Goal: Task Accomplishment & Management: Use online tool/utility

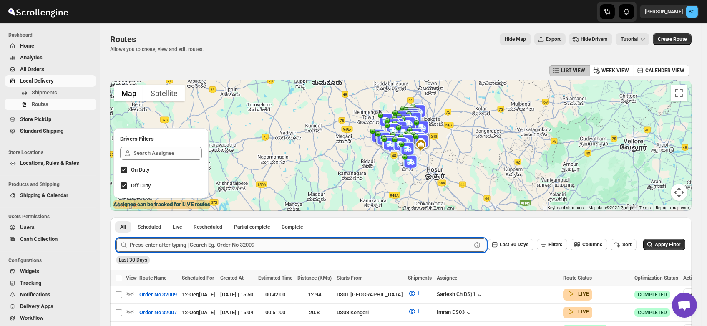
click at [200, 245] on input "text" at bounding box center [301, 244] width 342 height 13
paste input "31933"
type input "31933"
click at [116, 217] on button "Submit" at bounding box center [128, 221] width 24 height 9
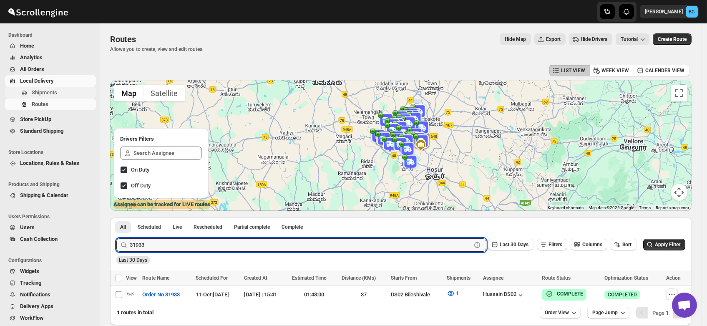
click at [40, 93] on span "Shipments" at bounding box center [44, 92] width 25 height 6
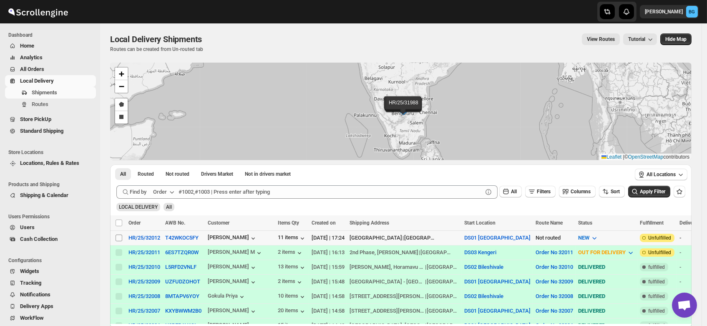
click at [119, 237] on input "Select shipment" at bounding box center [119, 238] width 7 height 7
checkbox input "true"
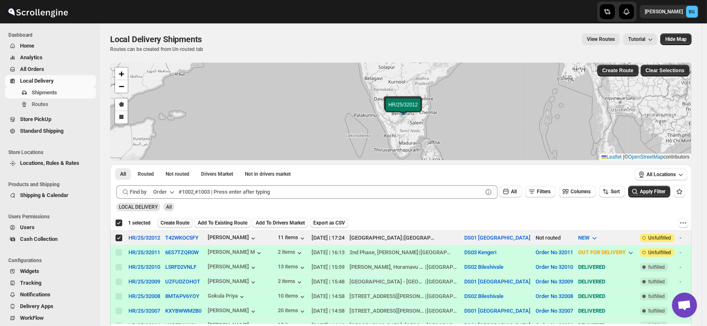
click at [174, 221] on span "Create Route" at bounding box center [175, 223] width 29 height 7
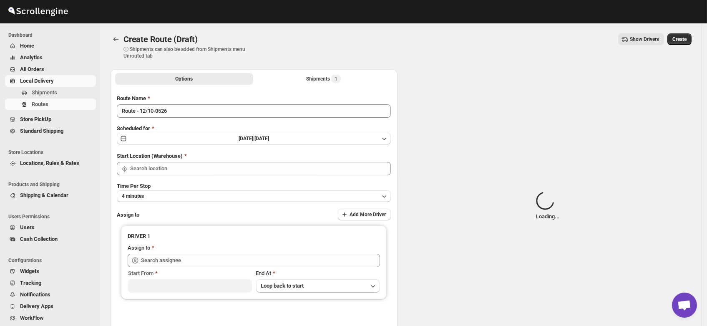
type input "DS01 [GEOGRAPHIC_DATA]"
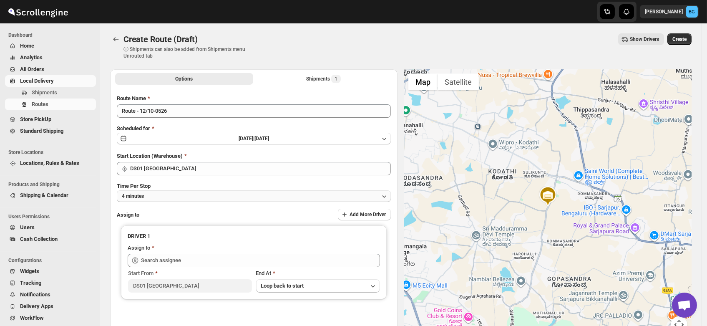
click at [150, 201] on button "4 minutes" at bounding box center [254, 196] width 274 height 12
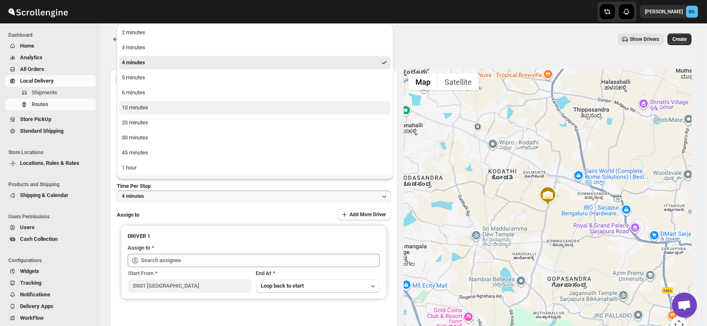
click at [141, 109] on div "10 minutes" at bounding box center [135, 107] width 26 height 8
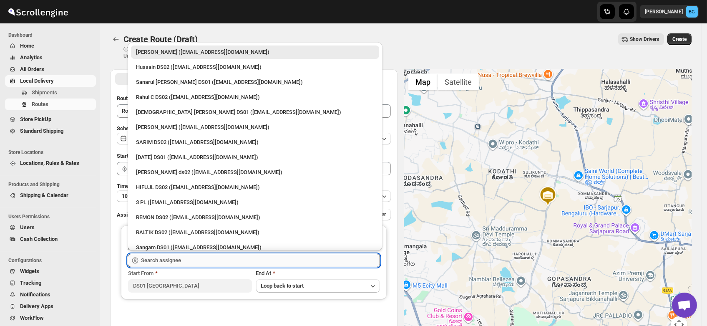
click at [157, 260] on input "text" at bounding box center [260, 260] width 239 height 13
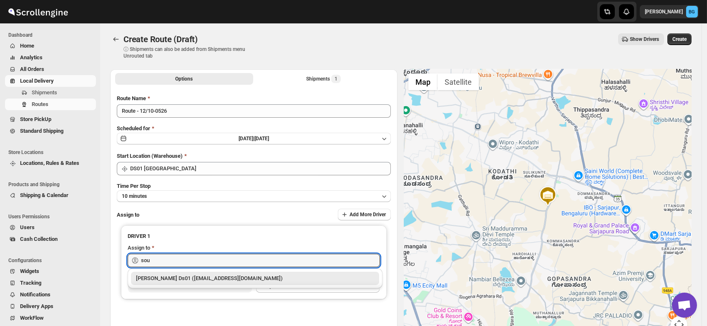
click at [161, 277] on div "[PERSON_NAME] Ds01 ([EMAIL_ADDRESS][DOMAIN_NAME])" at bounding box center [255, 278] width 238 height 8
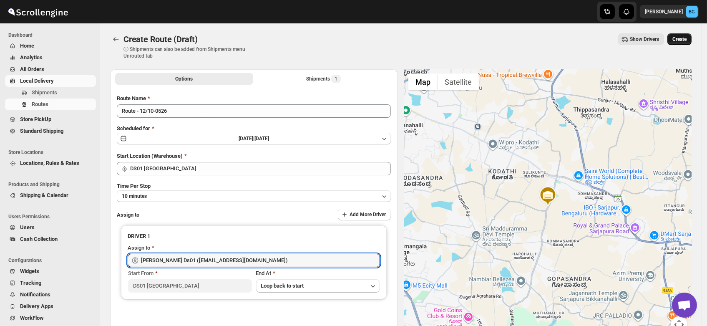
type input "[PERSON_NAME] Ds01 ([EMAIL_ADDRESS][DOMAIN_NAME])"
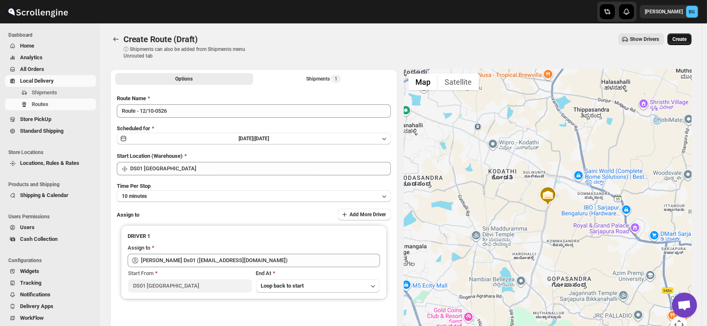
click at [683, 43] on button "Create" at bounding box center [680, 39] width 24 height 12
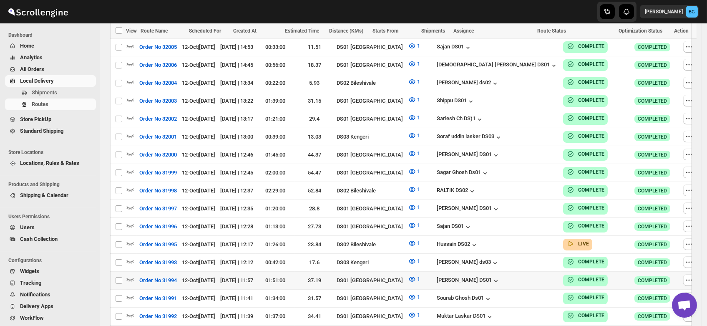
scroll to position [356, 0]
click at [25, 229] on span "Users" at bounding box center [27, 227] width 15 height 6
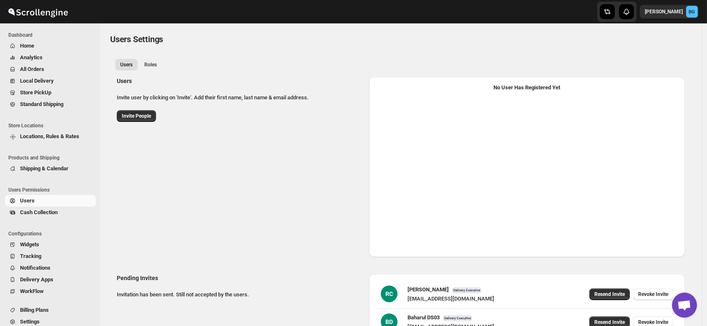
select select "637b767fbaab0276b10c91d5"
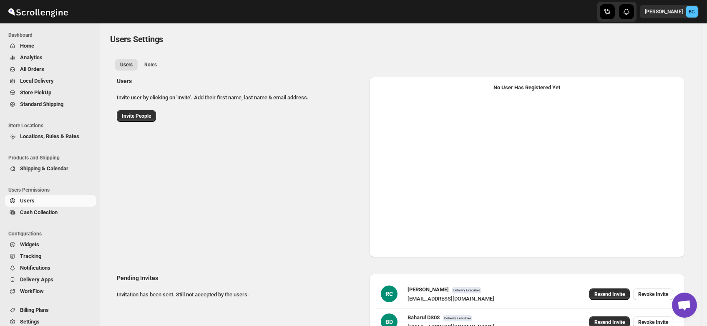
select select "637b767fbaab0276b10c91d5"
select select "637b767fbaab0276b10c91d7"
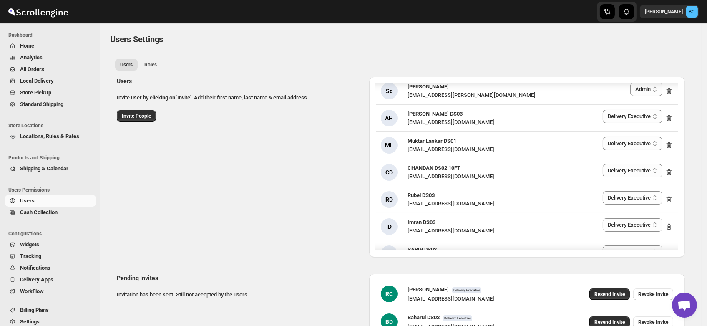
scroll to position [1413, 0]
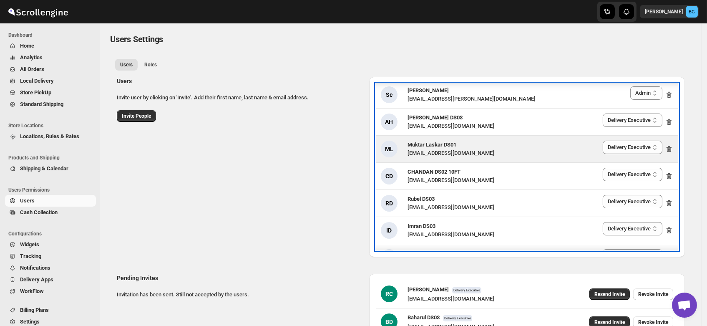
click at [431, 141] on span "Muktar Laskar DS01" at bounding box center [432, 144] width 49 height 6
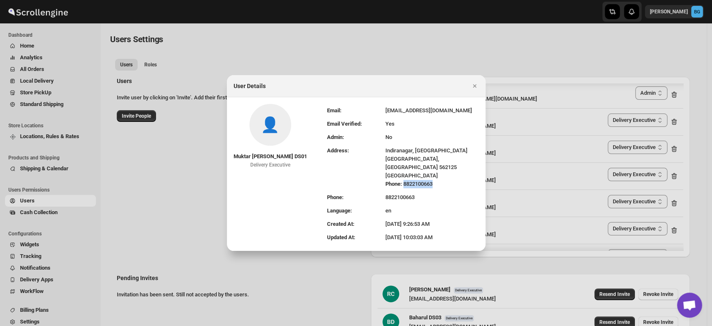
drag, startPoint x: 379, startPoint y: 180, endPoint x: 409, endPoint y: 177, distance: 29.8
click at [409, 180] on div "Phone: [PHONE_NUMBER]" at bounding box center [432, 184] width 93 height 8
copy div "8822100663"
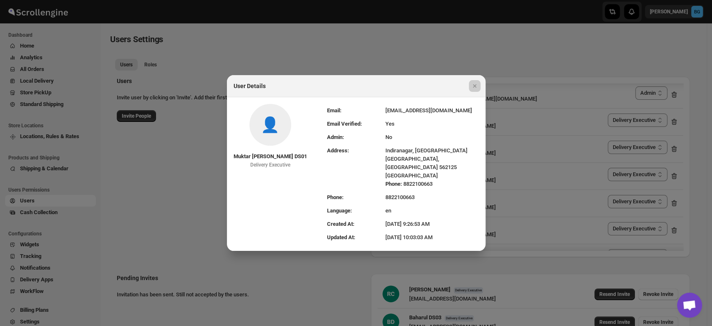
click at [154, 196] on div at bounding box center [356, 163] width 712 height 326
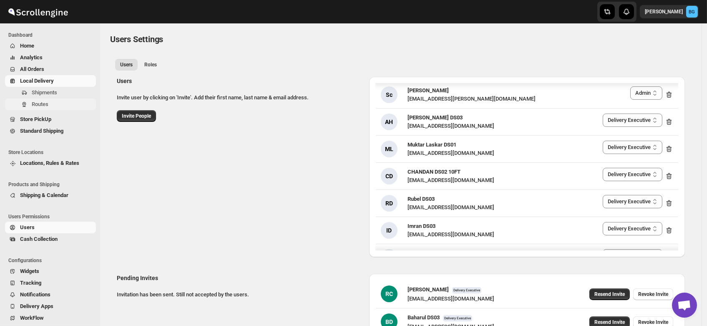
click at [30, 99] on button "Routes" at bounding box center [50, 104] width 91 height 12
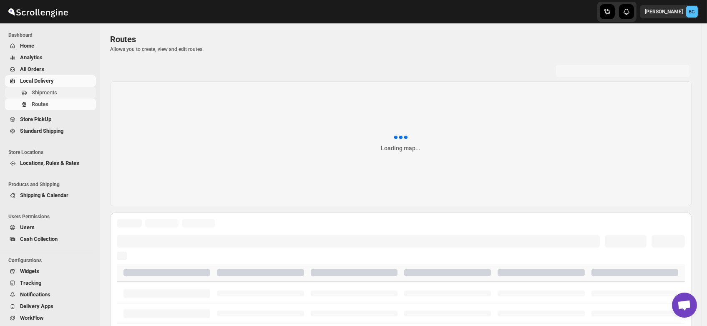
click at [32, 93] on span "Shipments" at bounding box center [44, 92] width 25 height 6
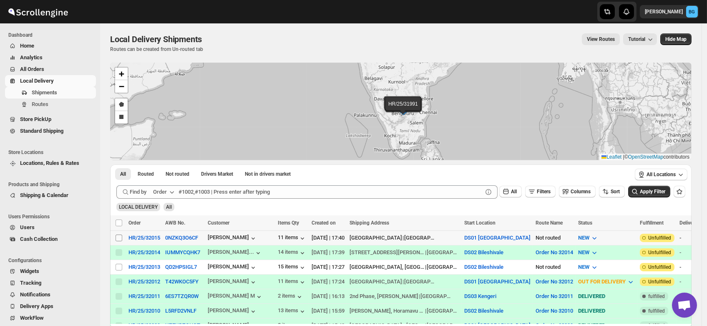
click at [117, 239] on input "Select shipment" at bounding box center [119, 238] width 7 height 7
checkbox input "true"
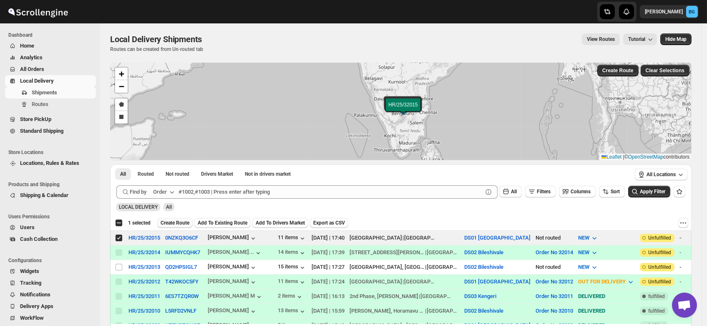
click at [171, 222] on span "Create Route" at bounding box center [175, 223] width 29 height 7
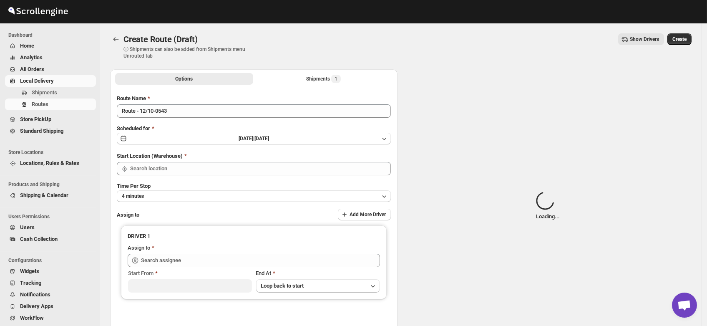
type input "DS01 [GEOGRAPHIC_DATA]"
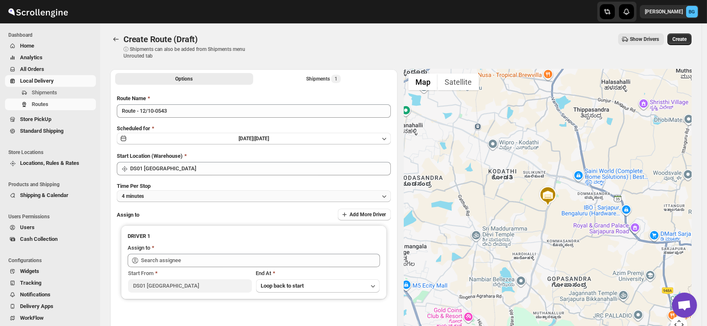
click at [160, 196] on button "4 minutes" at bounding box center [254, 196] width 274 height 12
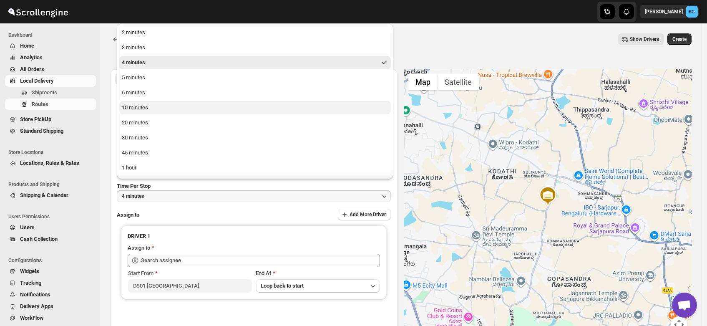
click at [131, 112] on button "10 minutes" at bounding box center [255, 107] width 272 height 13
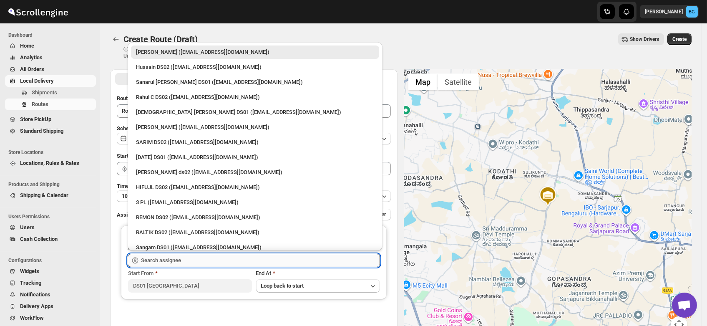
click at [157, 262] on input "text" at bounding box center [260, 260] width 239 height 13
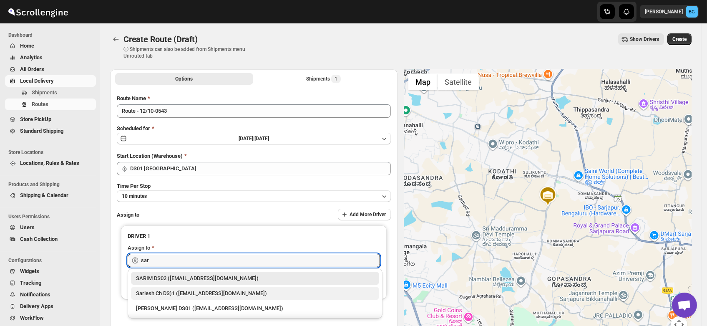
click at [172, 293] on div "Sarlesh Ch DS)1 ([EMAIL_ADDRESS][DOMAIN_NAME])" at bounding box center [255, 293] width 238 height 8
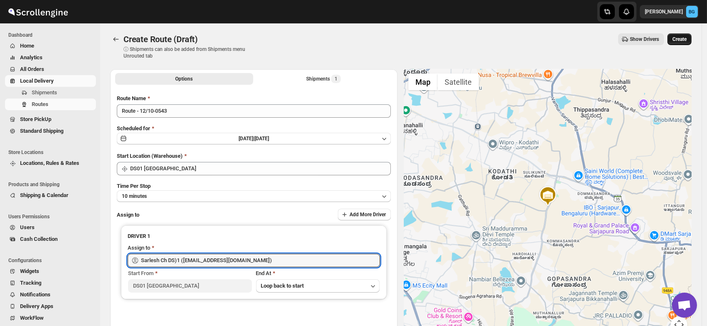
type input "Sarlesh Ch DS)1 ([EMAIL_ADDRESS][DOMAIN_NAME])"
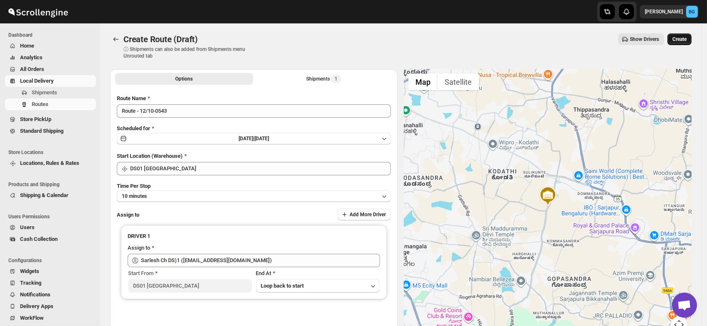
click at [685, 41] on span "Create" at bounding box center [680, 39] width 14 height 7
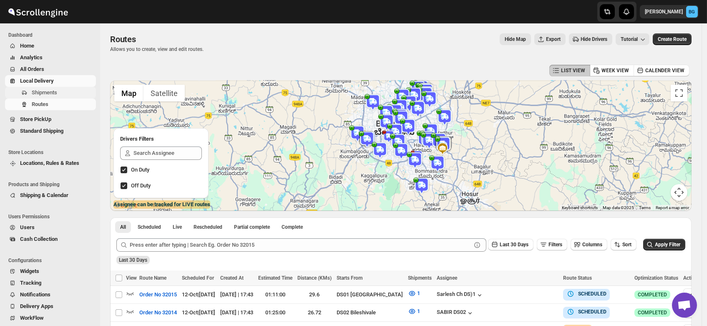
click at [48, 93] on span "Shipments" at bounding box center [44, 92] width 25 height 6
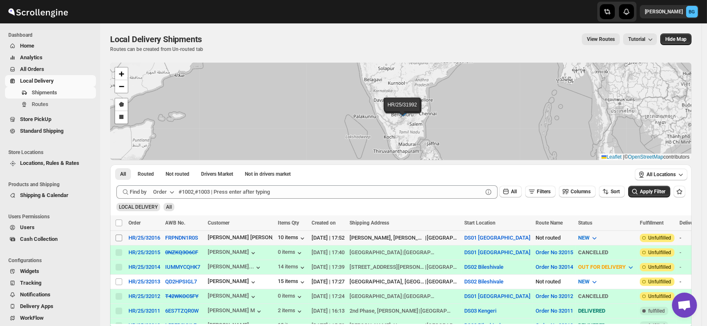
click at [119, 235] on input "Select shipment" at bounding box center [119, 238] width 7 height 7
checkbox input "true"
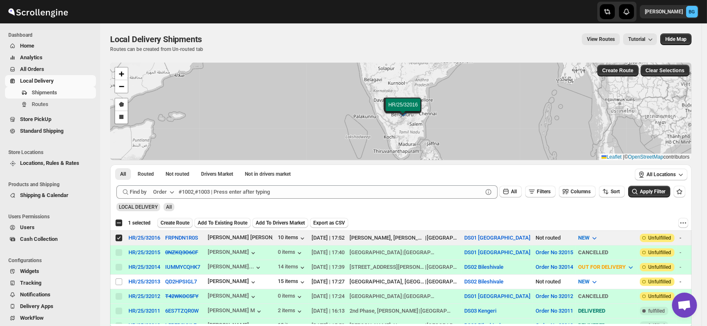
click at [174, 225] on span "Create Route" at bounding box center [175, 223] width 29 height 7
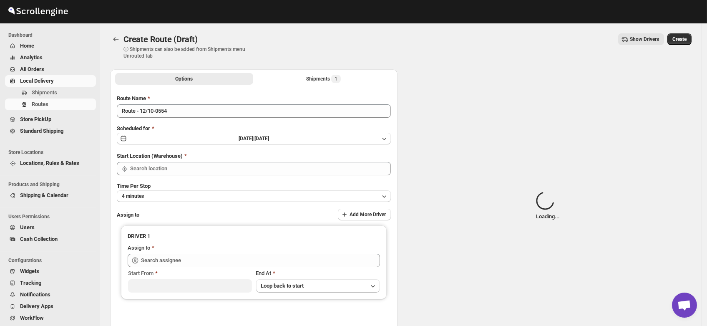
type input "DS01 [GEOGRAPHIC_DATA]"
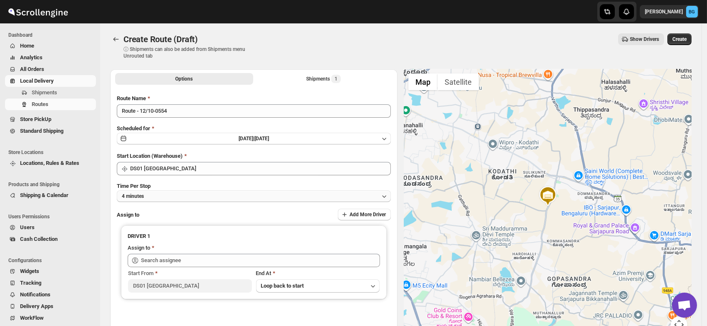
click at [162, 196] on button "4 minutes" at bounding box center [254, 196] width 274 height 12
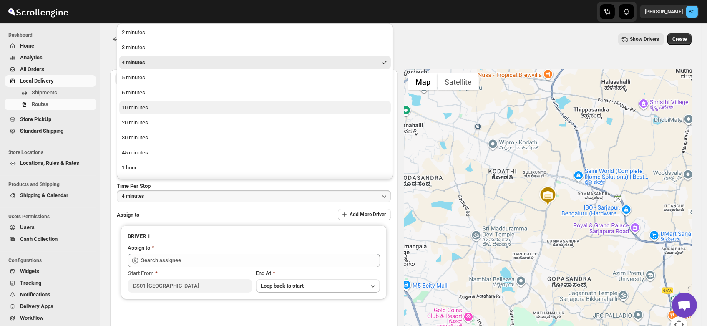
click at [142, 109] on div "10 minutes" at bounding box center [135, 107] width 26 height 8
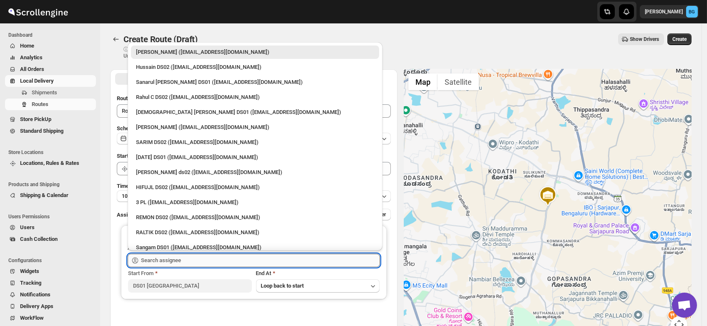
click at [161, 260] on input "text" at bounding box center [260, 260] width 239 height 13
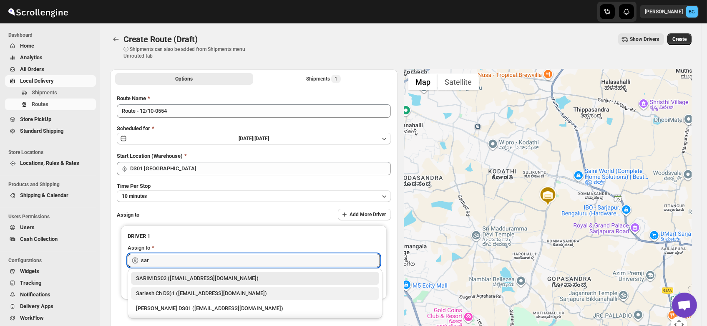
click at [169, 291] on div "Sarlesh Ch DS)1 ([EMAIL_ADDRESS][DOMAIN_NAME])" at bounding box center [255, 293] width 238 height 8
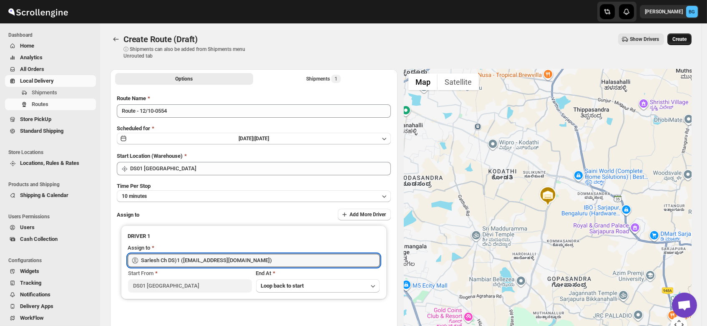
type input "Sarlesh Ch DS)1 ([EMAIL_ADDRESS][DOMAIN_NAME])"
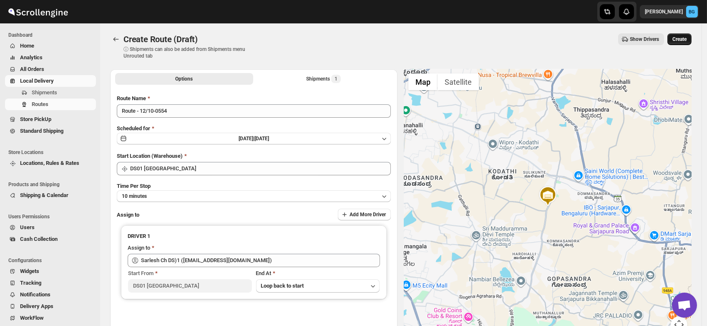
click at [682, 40] on span "Create" at bounding box center [680, 39] width 14 height 7
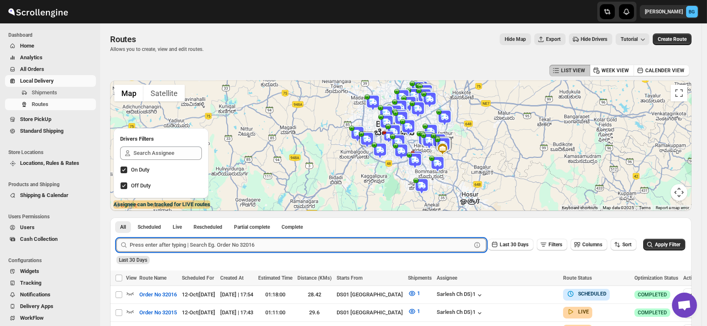
click at [153, 242] on input "text" at bounding box center [301, 244] width 342 height 13
click at [116, 217] on button "Submit" at bounding box center [128, 221] width 24 height 9
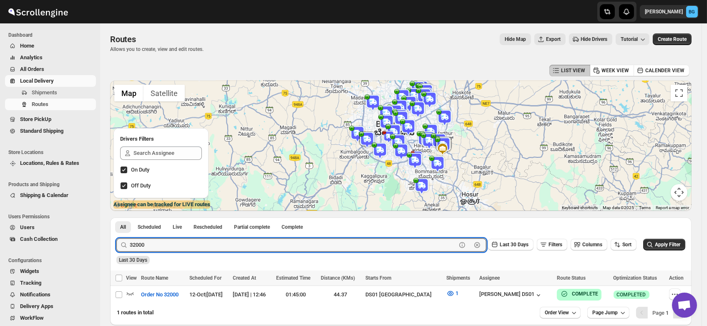
scroll to position [40, 0]
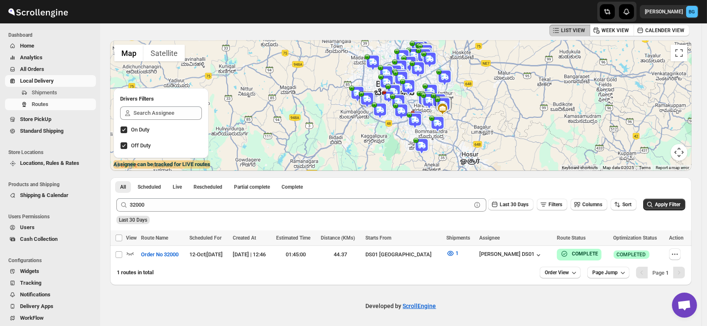
click at [314, 225] on div "Submit 32000 Clear Last 30 Days Filters Columns Sort Apply Filter Last 30 Days" at bounding box center [401, 211] width 582 height 38
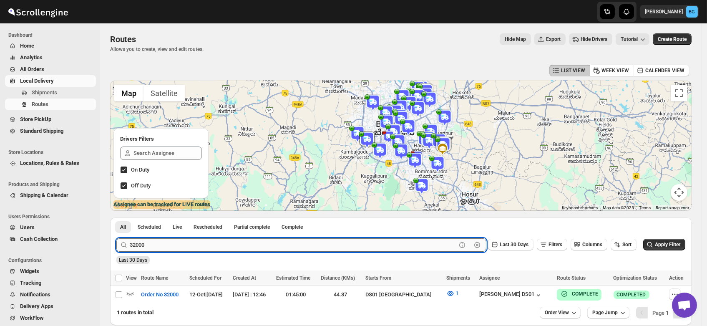
click at [156, 242] on input "32000" at bounding box center [293, 244] width 327 height 13
paste input "1917"
type input "31917"
click at [116, 217] on button "Submit" at bounding box center [128, 221] width 24 height 9
